Goal: Obtain resource: Obtain resource

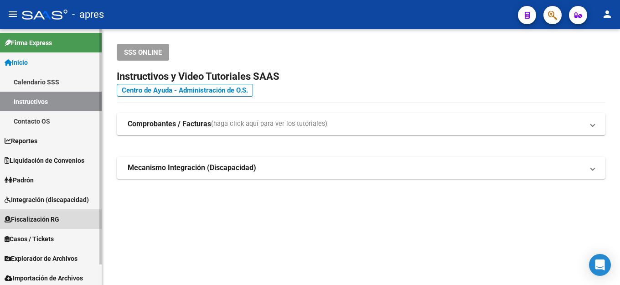
click at [41, 223] on span "Fiscalización RG" at bounding box center [32, 219] width 55 height 10
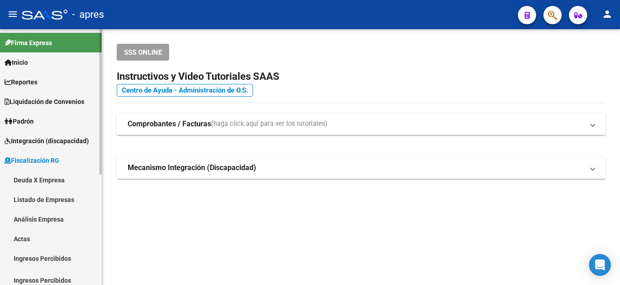
click at [38, 182] on link "Deuda X Empresa" at bounding box center [51, 180] width 102 height 20
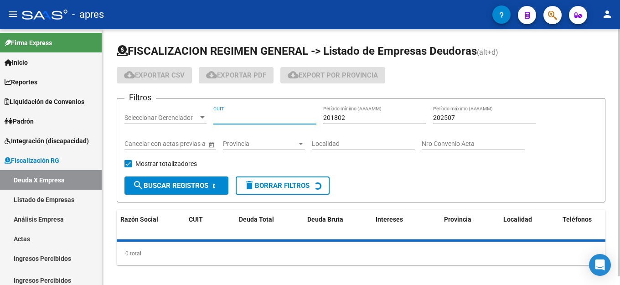
click at [230, 121] on input "CUIT" at bounding box center [264, 118] width 103 height 8
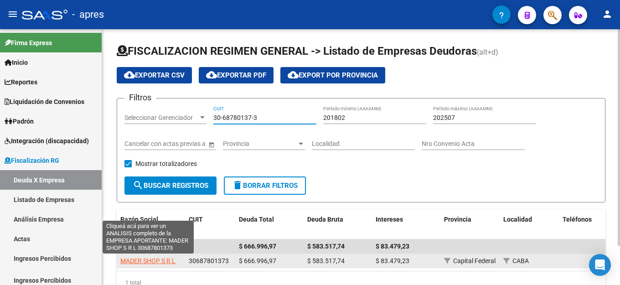
type input "30-68780137-3"
click at [166, 259] on span "MADER SHOP S R L" at bounding box center [147, 260] width 55 height 7
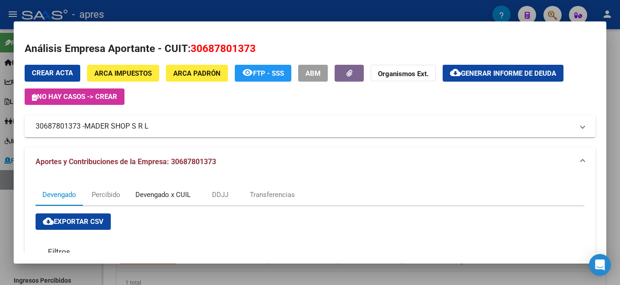
drag, startPoint x: 158, startPoint y: 196, endPoint x: 253, endPoint y: 197, distance: 95.3
click at [158, 196] on div "Devengado x CUIL" at bounding box center [162, 195] width 55 height 10
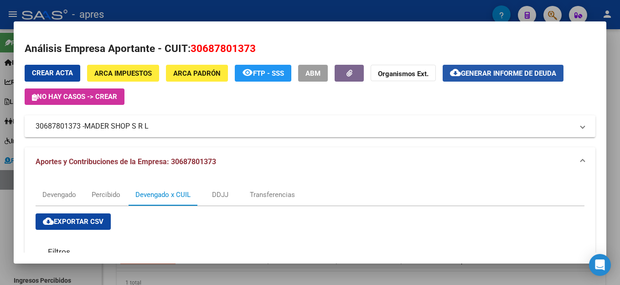
click at [521, 79] on button "cloud_download Generar informe de deuda" at bounding box center [503, 73] width 121 height 17
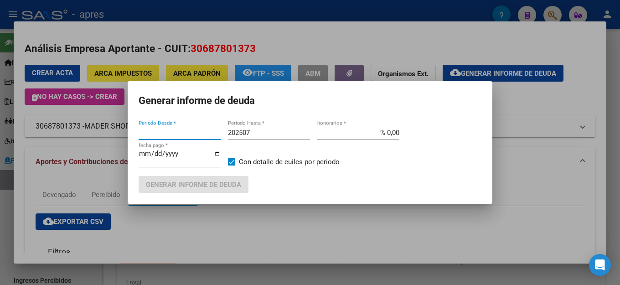
click at [274, 134] on input "202507" at bounding box center [269, 133] width 82 height 8
type input "201802"
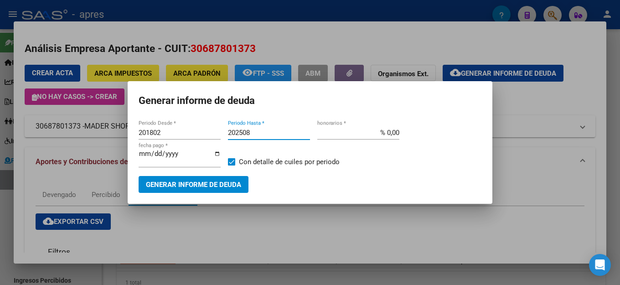
type input "202508"
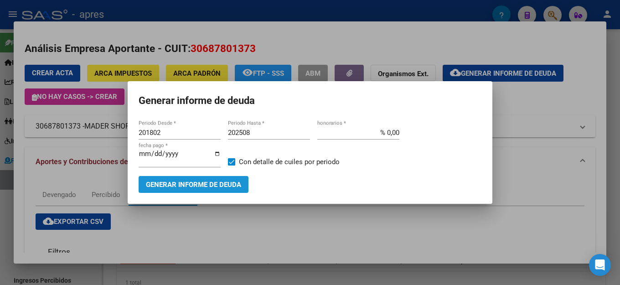
click at [220, 185] on span "Generar informe de deuda" at bounding box center [193, 184] width 95 height 8
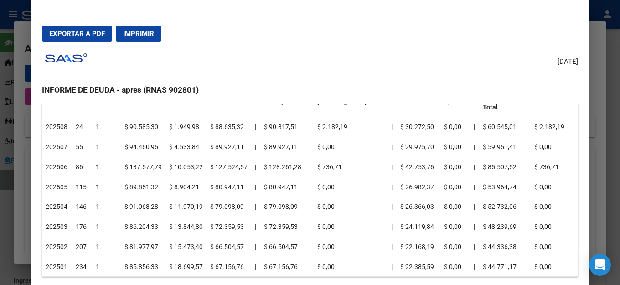
scroll to position [182, 0]
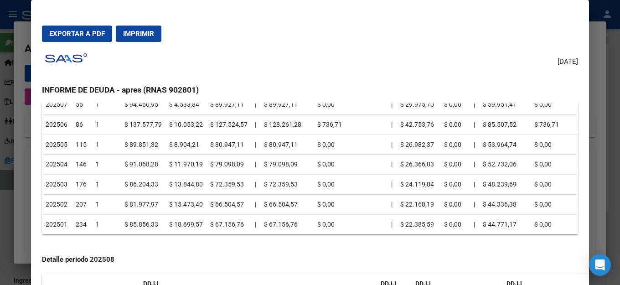
click at [469, 72] on div "[DATE] INFORME DE DEUDA - apres (RNAS 902801) Empresa: MADER SHOP S R L 3068780…" at bounding box center [310, 178] width 536 height 259
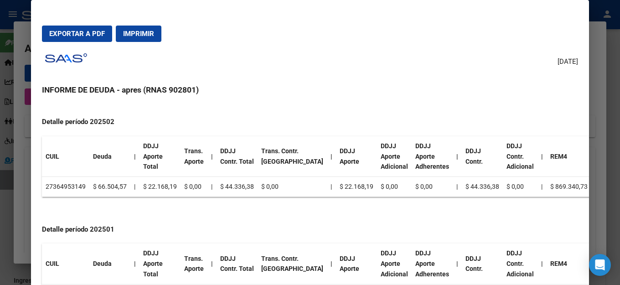
scroll to position [975, 0]
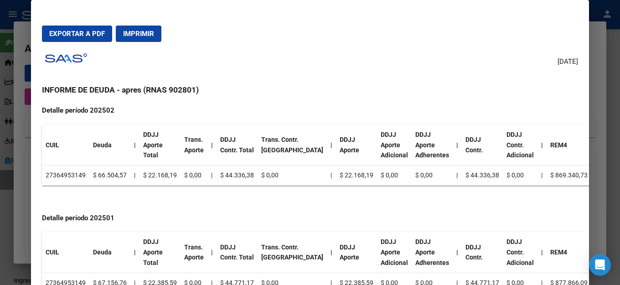
click at [53, 165] on td "27364953149" at bounding box center [65, 175] width 47 height 20
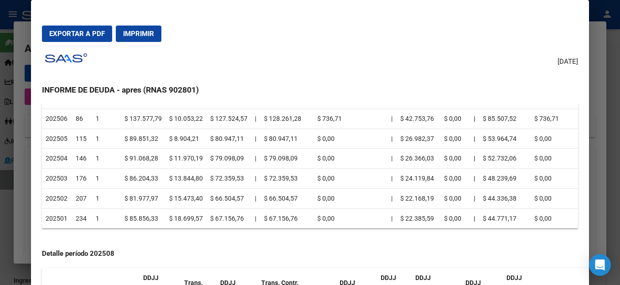
scroll to position [228, 0]
